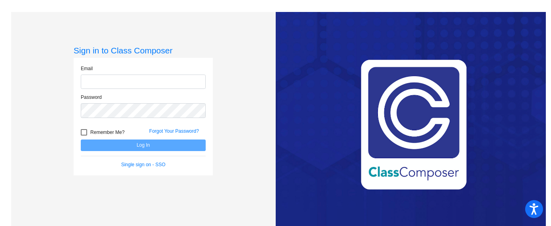
type input "[PERSON_NAME][EMAIL_ADDRESS][PERSON_NAME][DOMAIN_NAME]"
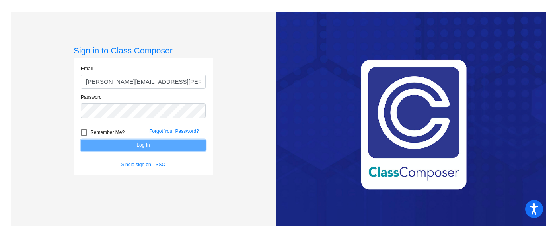
click at [148, 145] on button "Log In" at bounding box center [143, 145] width 125 height 12
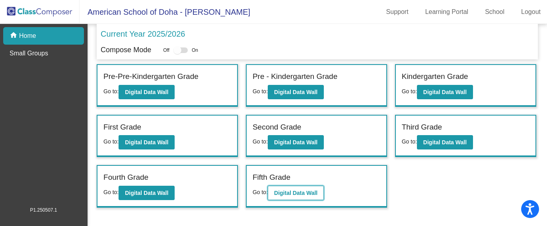
click at [305, 195] on b "Digital Data Wall" at bounding box center [295, 192] width 43 height 6
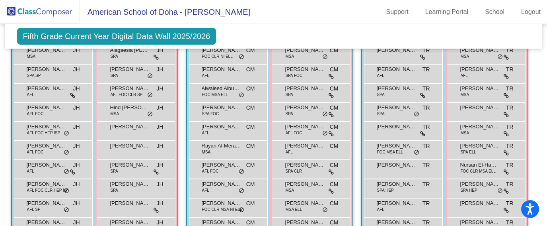
scroll to position [585, 0]
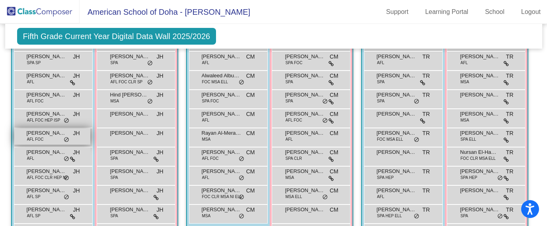
click at [69, 138] on span "do_not_disturb_alt" at bounding box center [67, 139] width 6 height 6
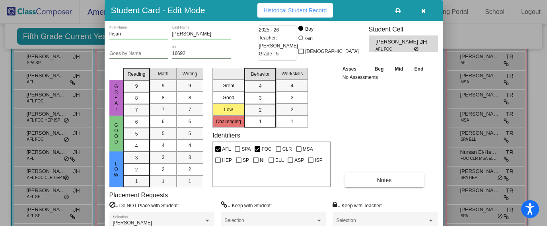
scroll to position [0, 0]
click at [424, 10] on icon "button" at bounding box center [423, 11] width 4 height 6
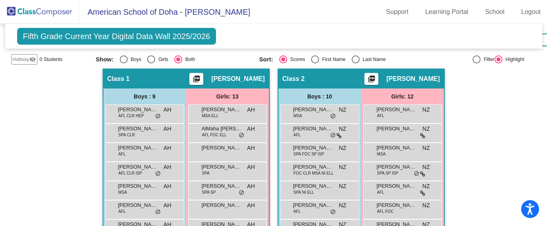
scroll to position [230, 0]
